Goal: Task Accomplishment & Management: Manage account settings

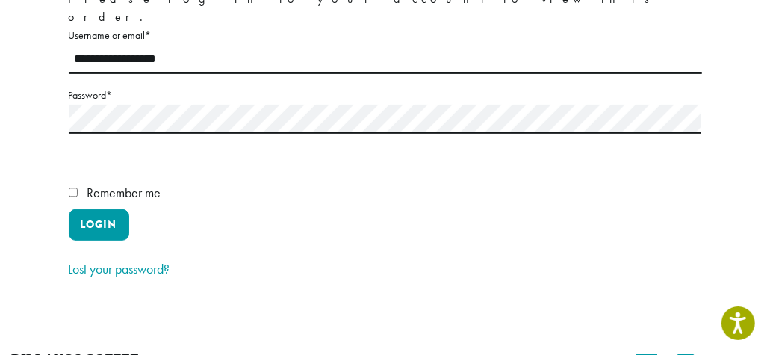
scroll to position [224, 0]
click at [110, 209] on button "Login" at bounding box center [99, 224] width 60 height 31
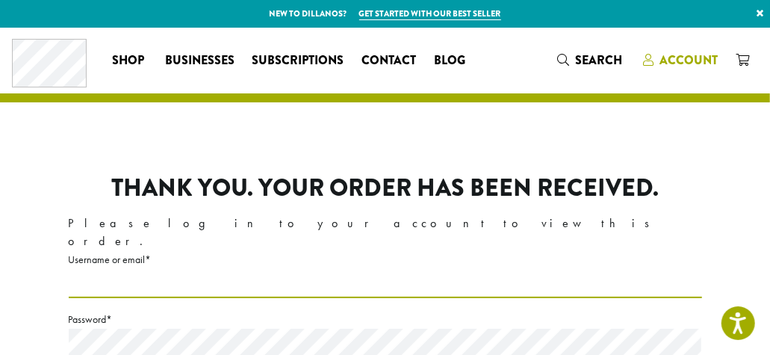
type input "**********"
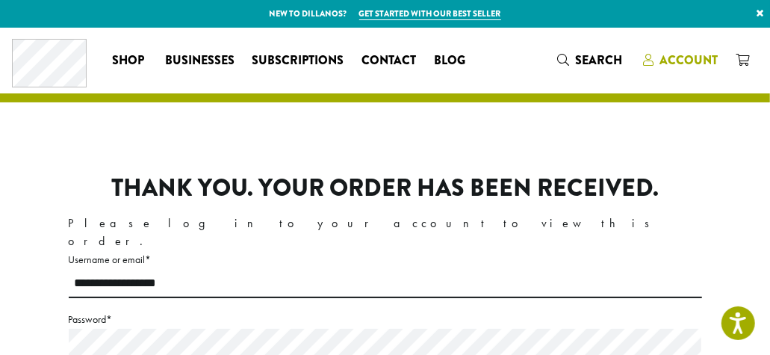
click at [684, 57] on span "Account" at bounding box center [688, 60] width 58 height 17
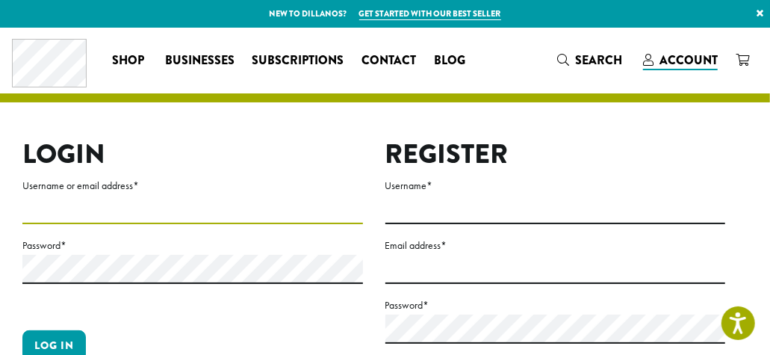
type input "**********"
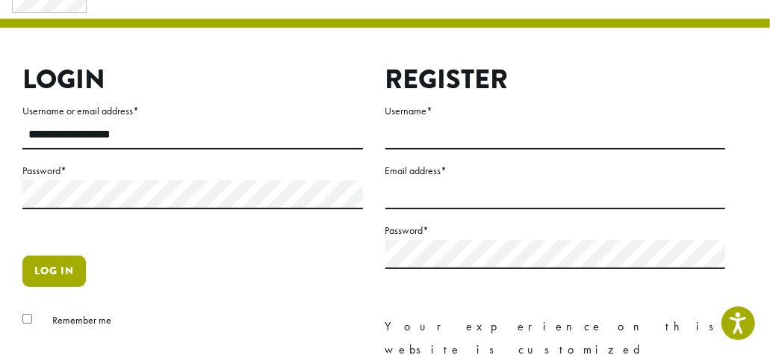
click at [49, 270] on button "Log in" at bounding box center [53, 270] width 63 height 31
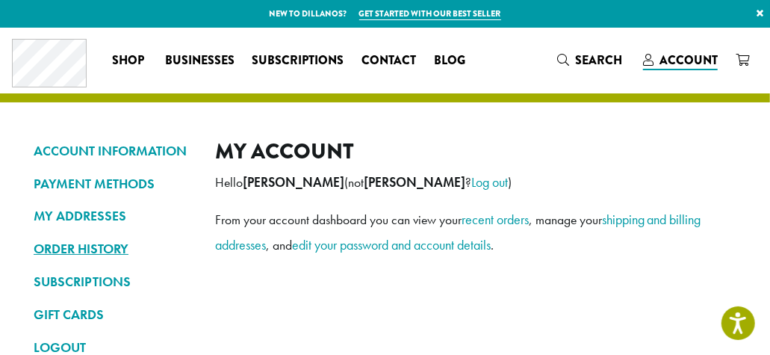
click at [108, 245] on link "ORDER HISTORY" at bounding box center [113, 248] width 159 height 25
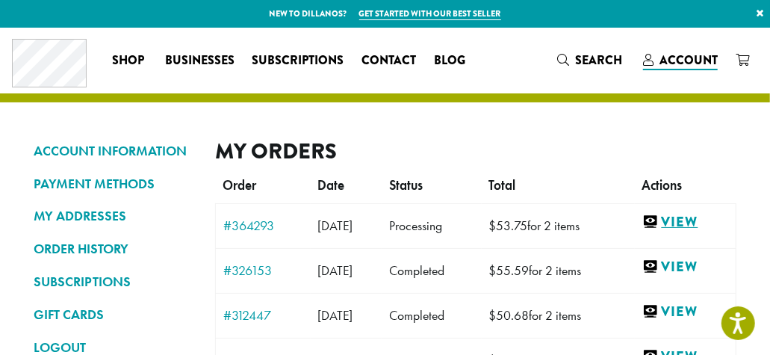
click at [684, 219] on link "View" at bounding box center [685, 222] width 86 height 19
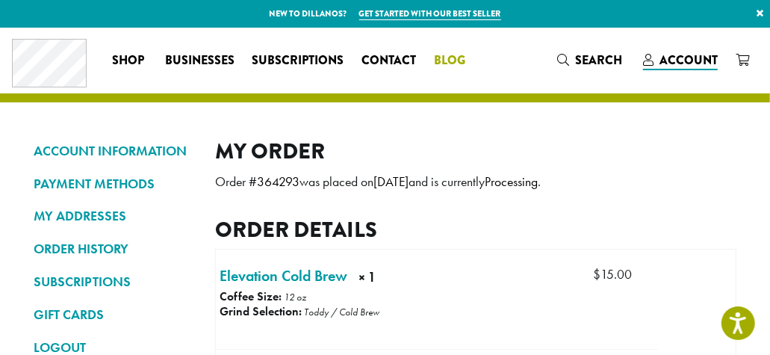
click at [450, 58] on span "Blog" at bounding box center [450, 61] width 31 height 19
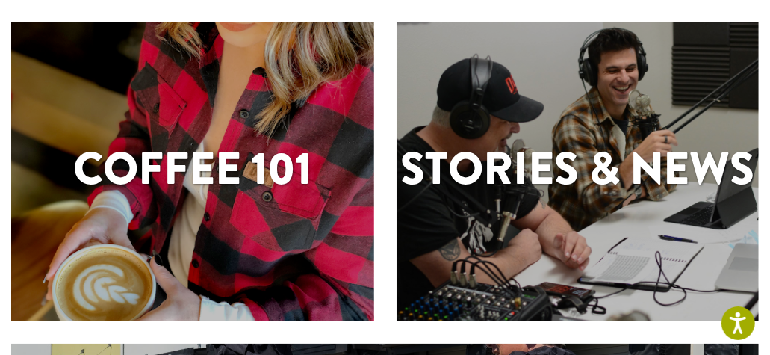
scroll to position [299, 0]
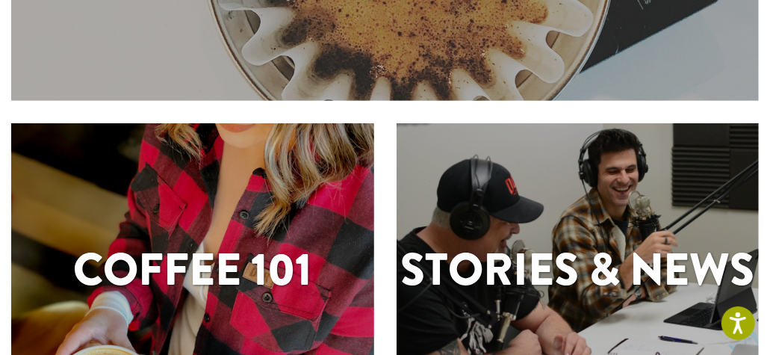
click at [579, 237] on h1 "Stories & News" at bounding box center [577, 269] width 363 height 67
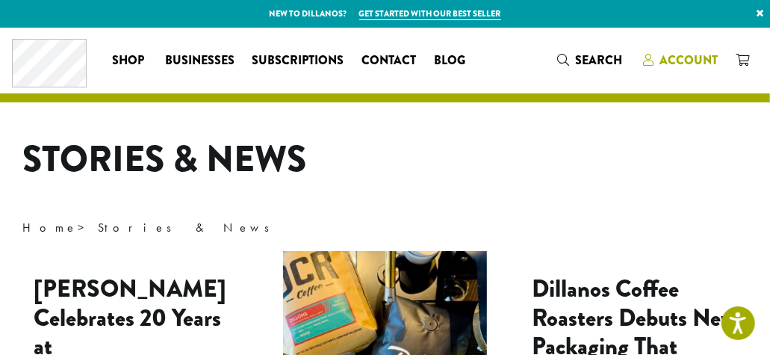
click at [673, 61] on span "Account" at bounding box center [688, 60] width 58 height 17
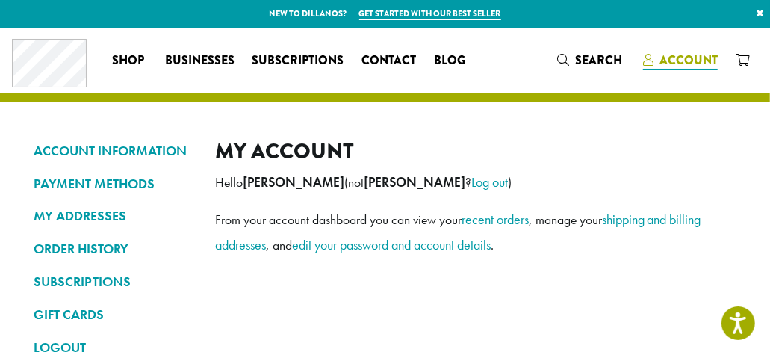
click at [677, 60] on span "Account" at bounding box center [688, 60] width 58 height 17
click at [76, 88] on div "Coffee All Coffees Best Sellers Blends Single Origins Dillanos Limited Organic …" at bounding box center [385, 61] width 770 height 66
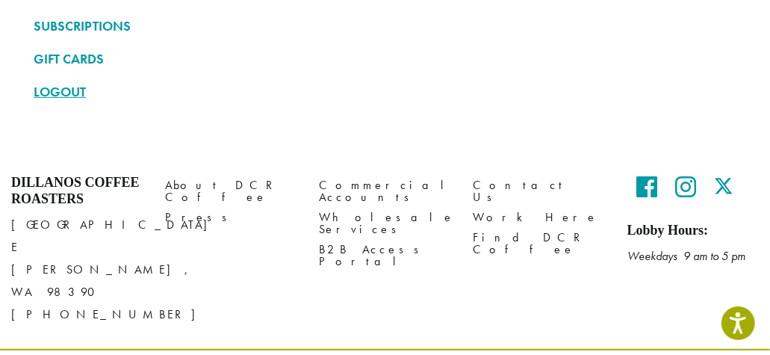
click at [63, 93] on link "LOGOUT" at bounding box center [113, 91] width 159 height 25
